Goal: Transaction & Acquisition: Purchase product/service

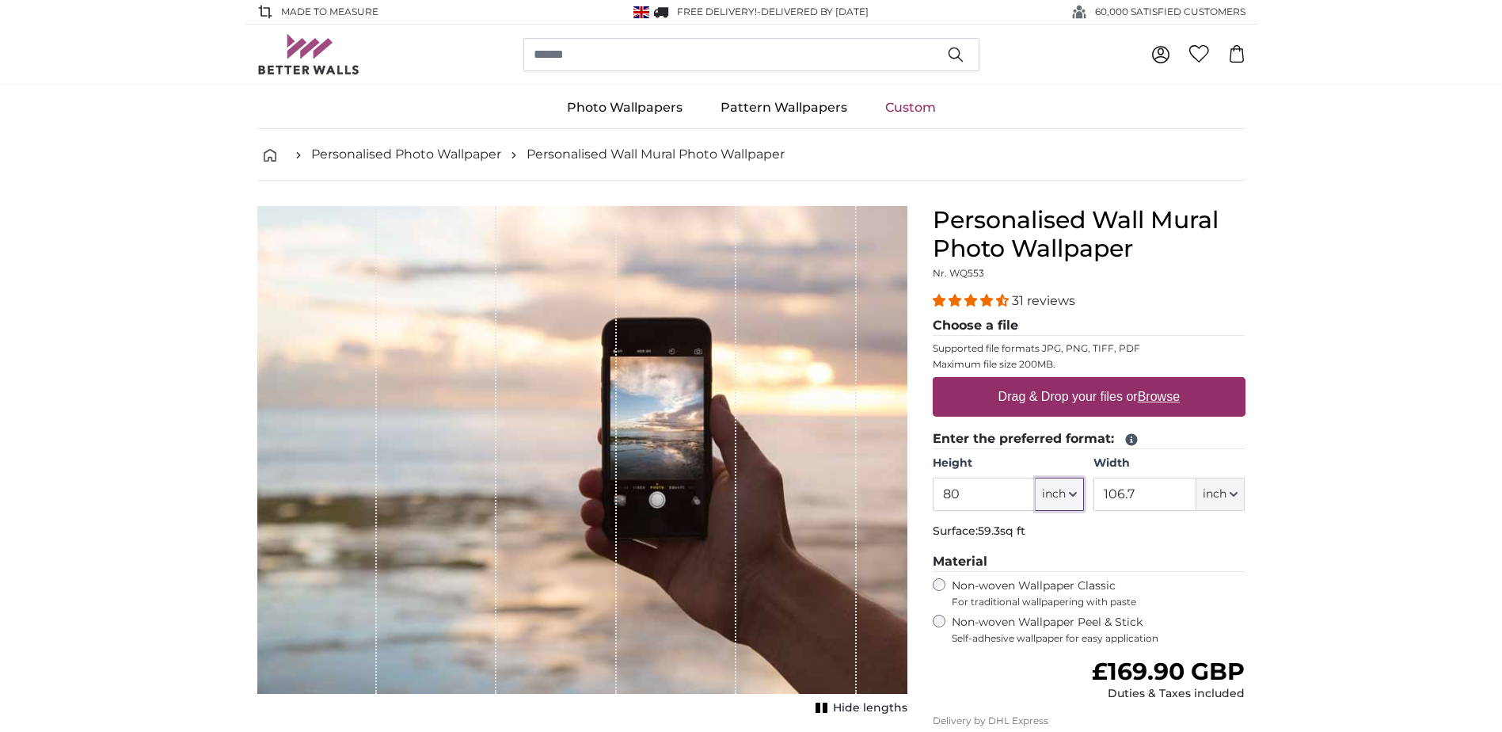
click at [1074, 496] on icon "button" at bounding box center [1073, 494] width 6 height 3
click at [1053, 537] on link "Centimeter (cm)" at bounding box center [1059, 536] width 139 height 29
type input "203.2"
type input "271.1"
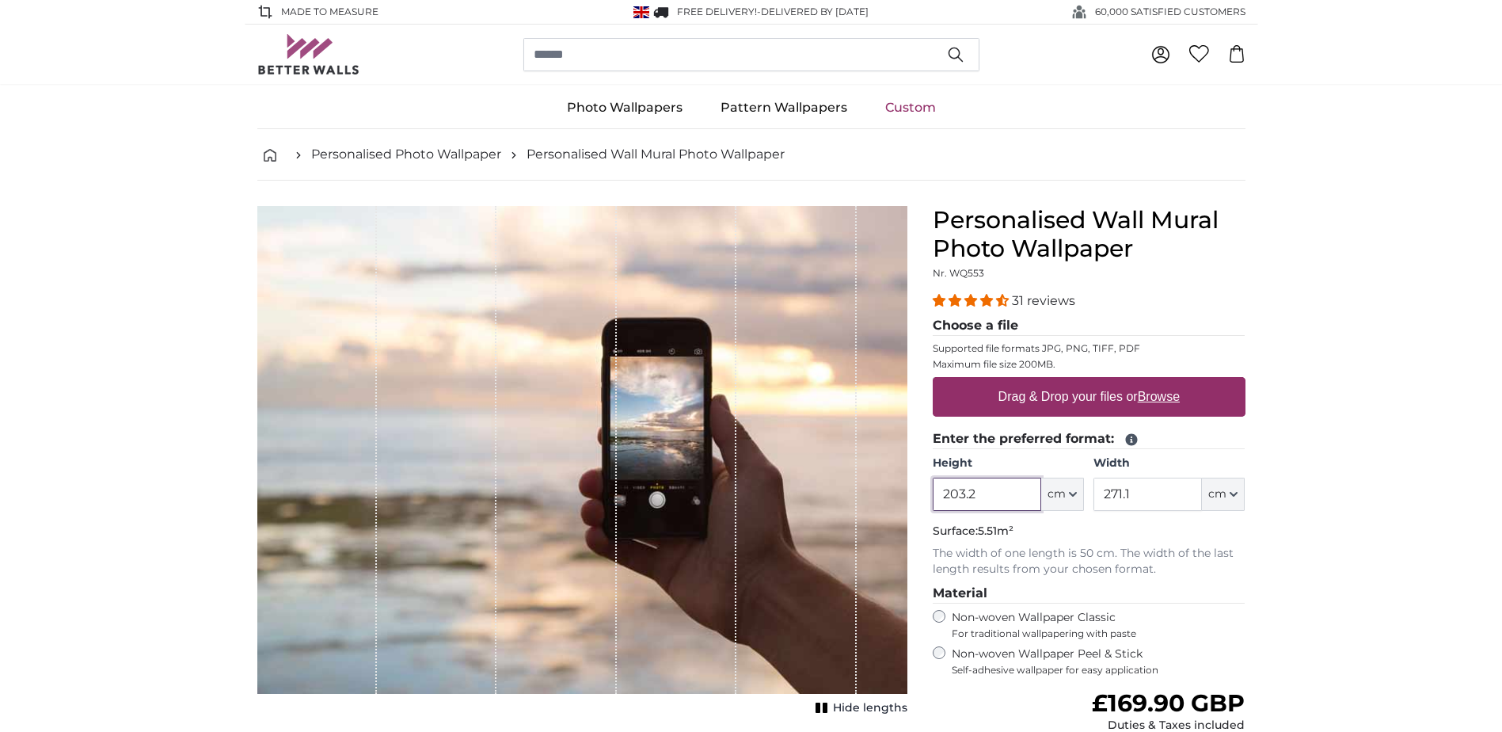
click at [988, 491] on input "203.2" at bounding box center [987, 494] width 109 height 33
click at [1229, 499] on button "cm" at bounding box center [1223, 494] width 43 height 33
click at [1210, 535] on link "Centimeter (cm)" at bounding box center [1224, 536] width 139 height 29
type input "203.2"
drag, startPoint x: 1144, startPoint y: 494, endPoint x: 1125, endPoint y: 495, distance: 19.8
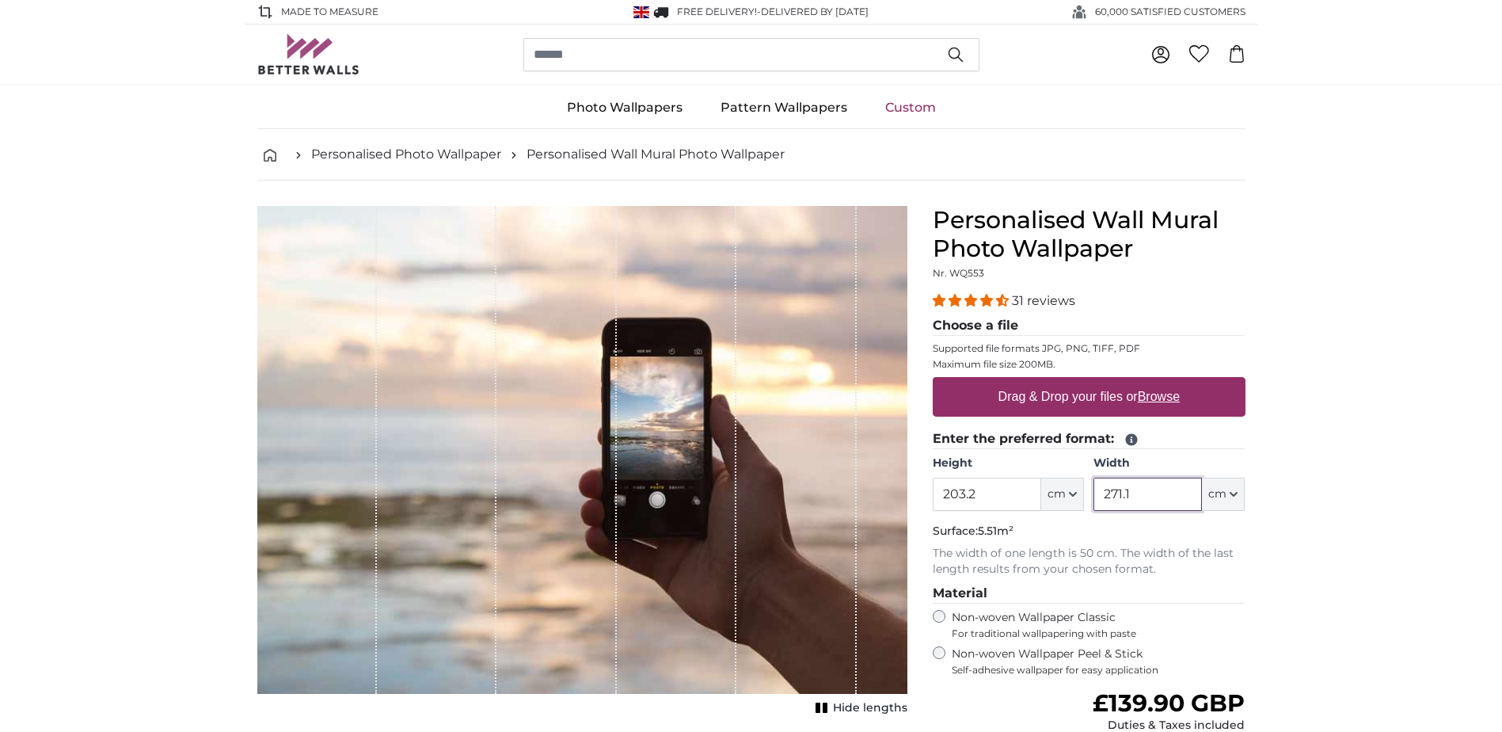
click at [1103, 494] on input "271.1" at bounding box center [1148, 494] width 109 height 33
type input "360"
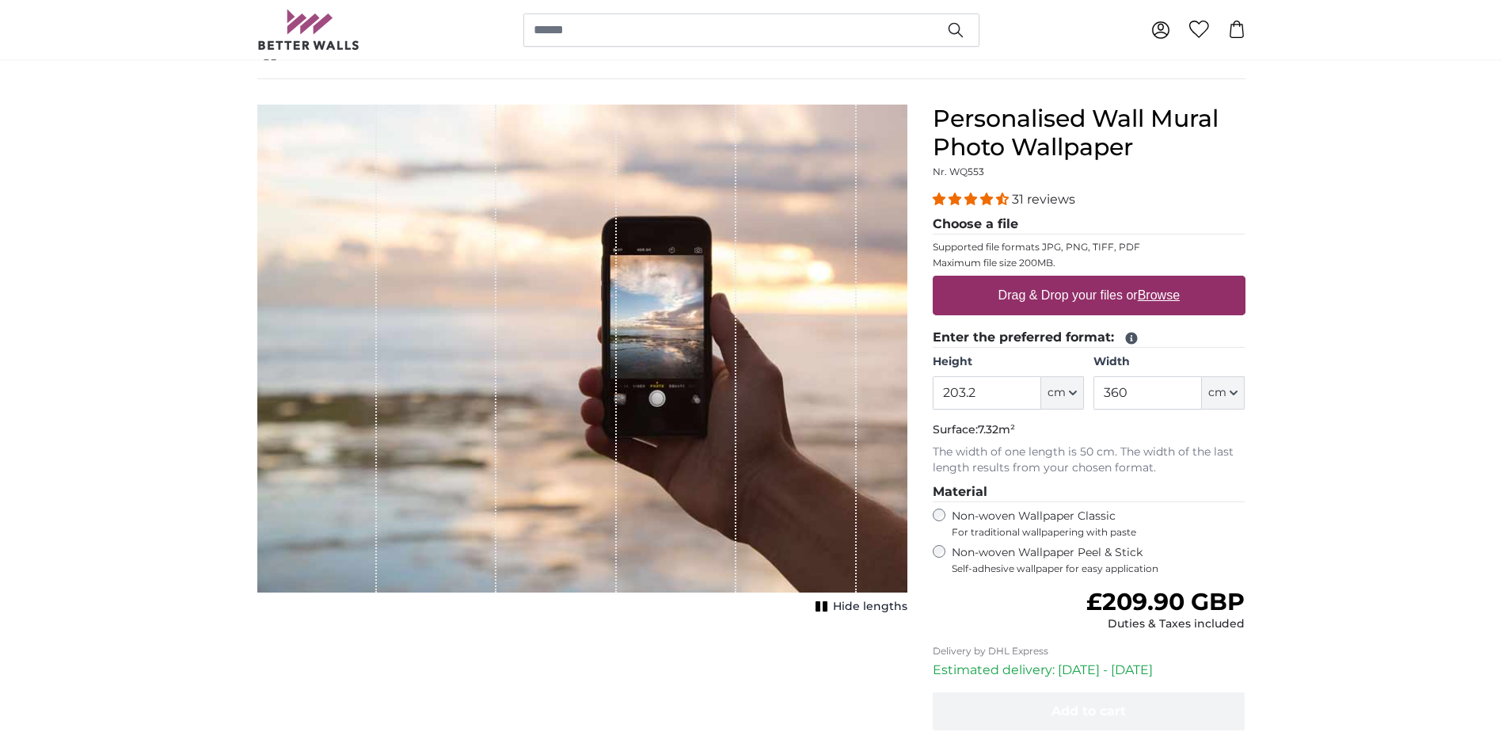
scroll to position [79, 0]
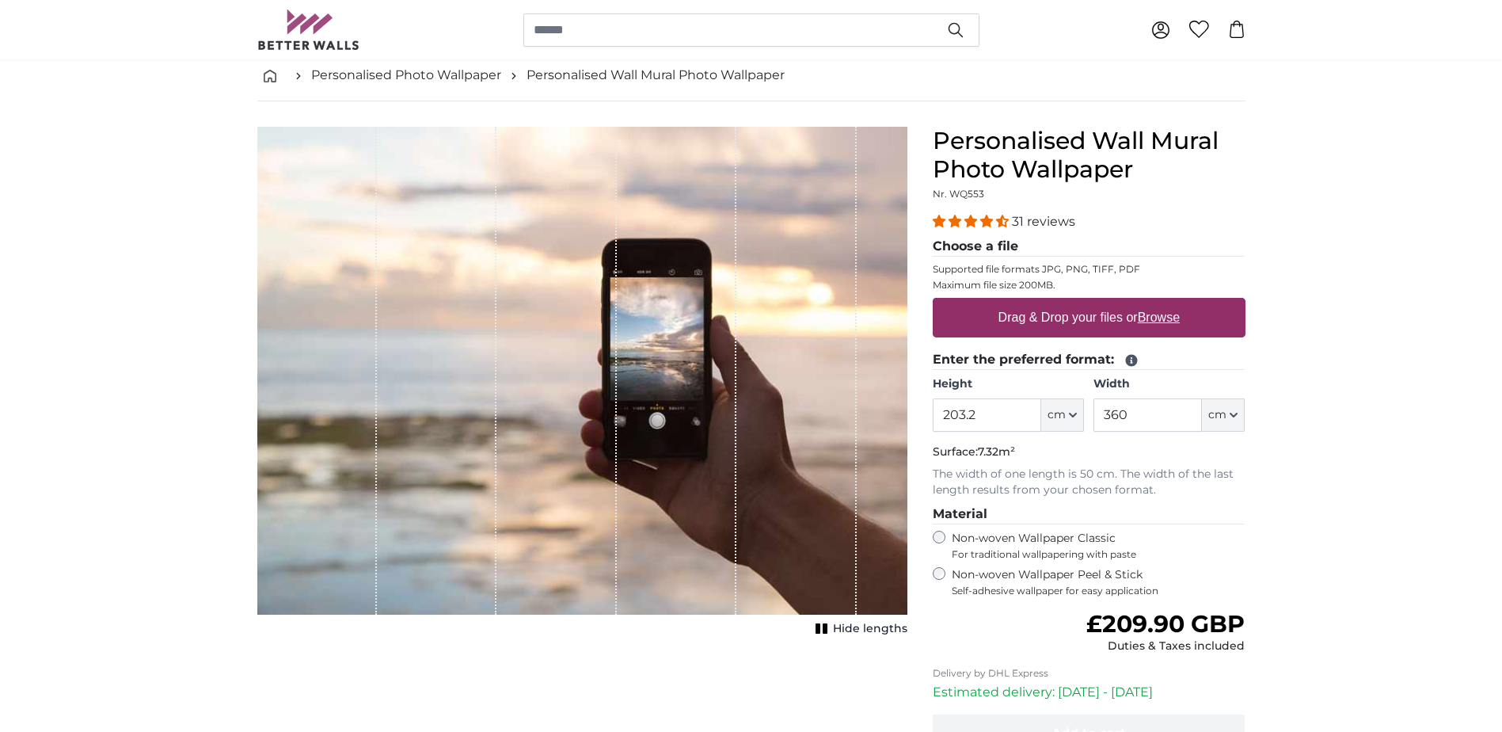
click at [1158, 314] on u "Browse" at bounding box center [1159, 316] width 42 height 13
click at [1158, 303] on input "Drag & Drop your files or Browse" at bounding box center [1089, 300] width 313 height 5
type input "**********"
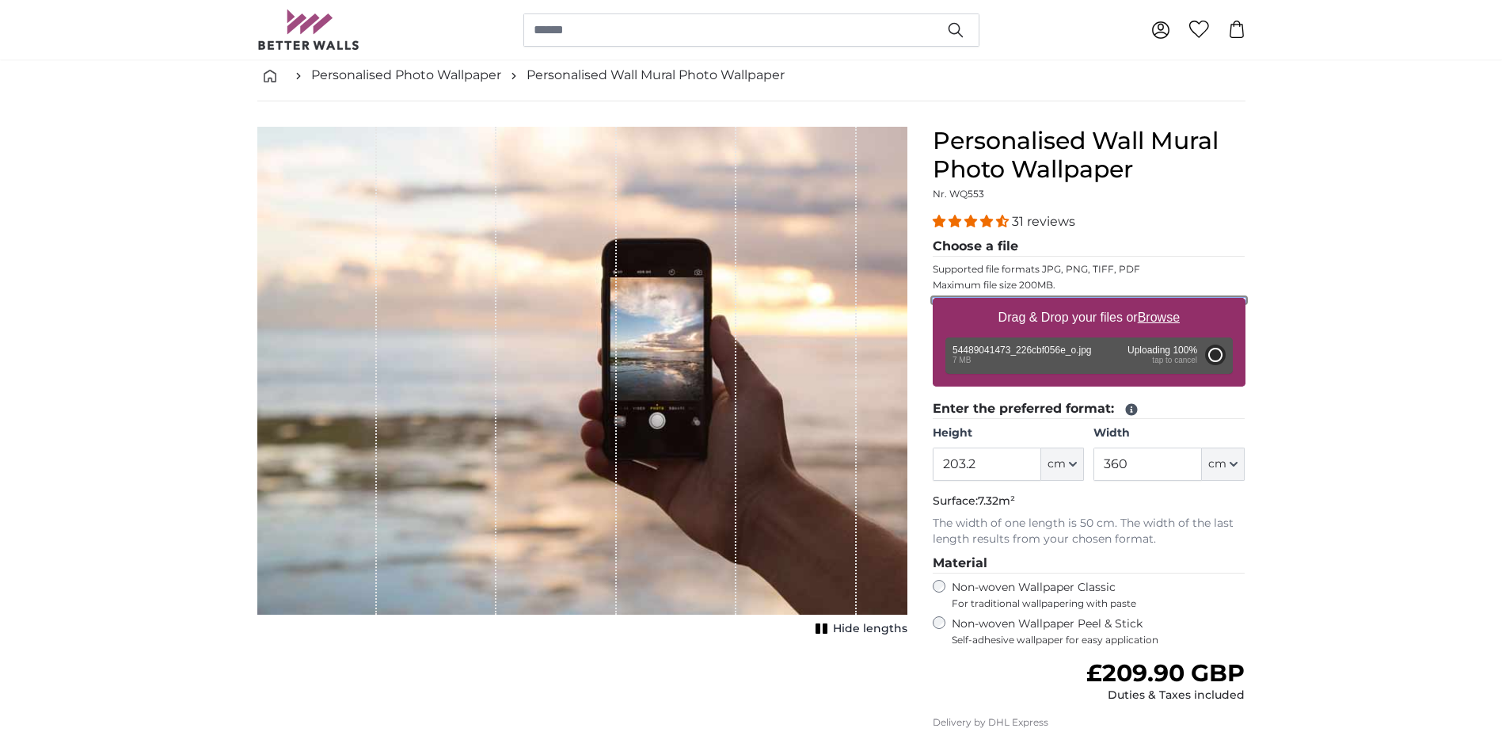
type input "200"
type input "266"
